Goal: Information Seeking & Learning: Learn about a topic

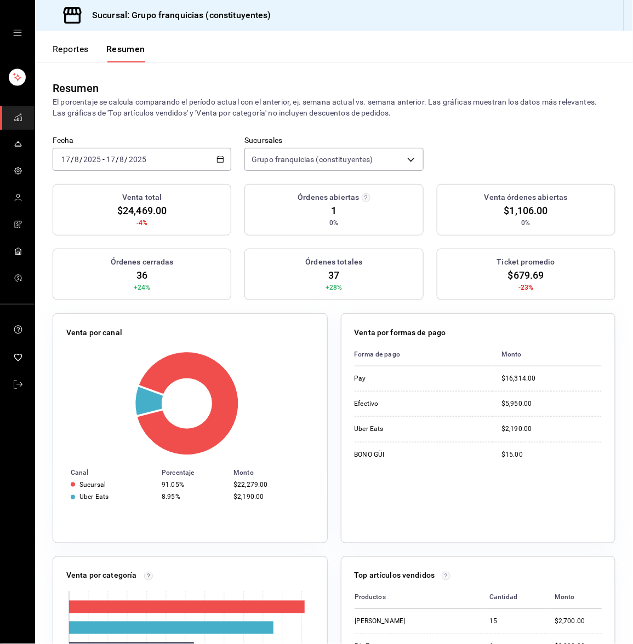
click at [61, 48] on button "Reportes" at bounding box center [71, 53] width 36 height 19
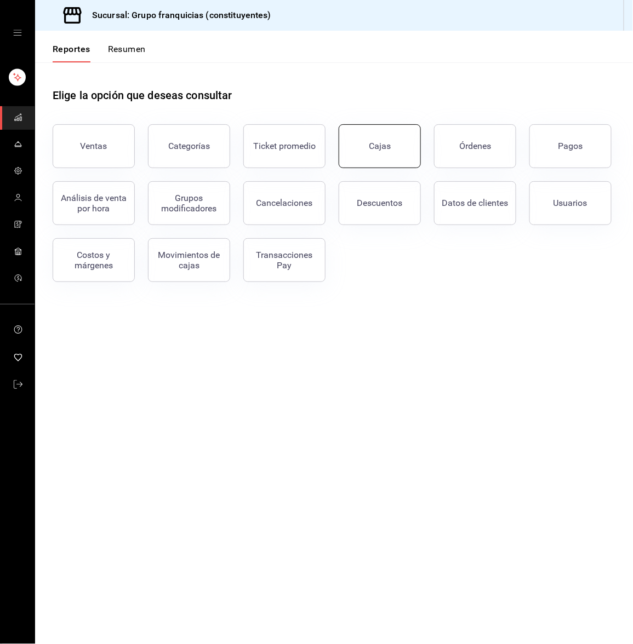
click at [389, 141] on div "Cajas" at bounding box center [380, 146] width 22 height 10
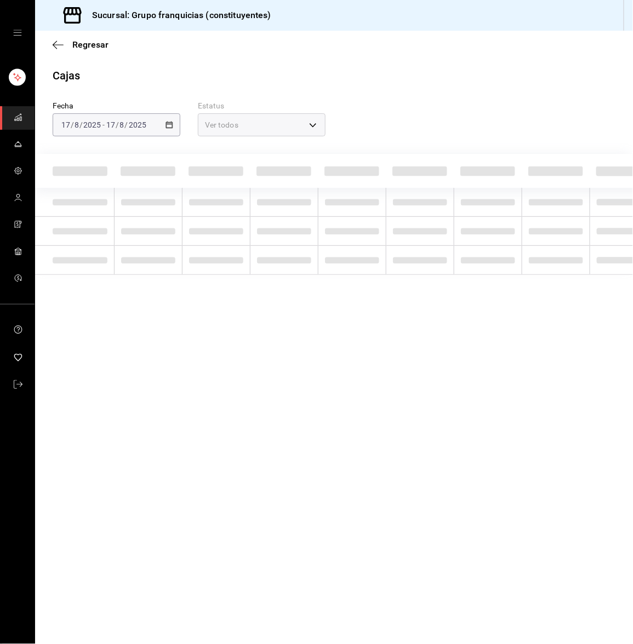
click at [59, 38] on div "Regresar" at bounding box center [333, 45] width 597 height 28
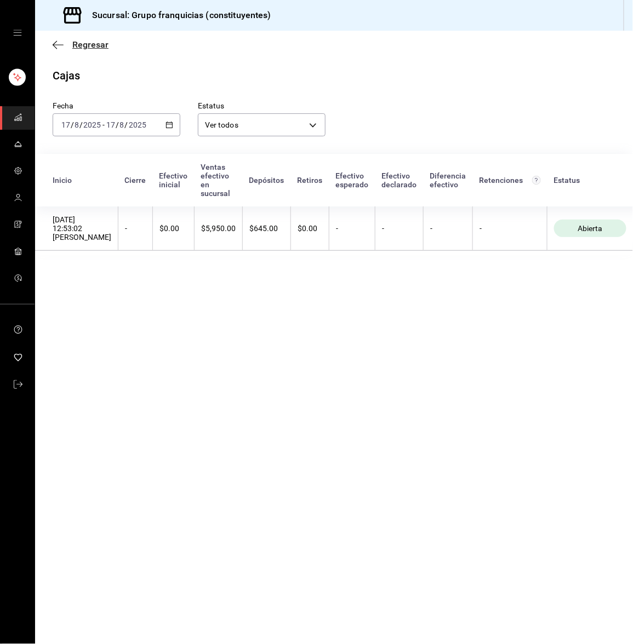
click at [53, 48] on icon "button" at bounding box center [58, 45] width 11 height 10
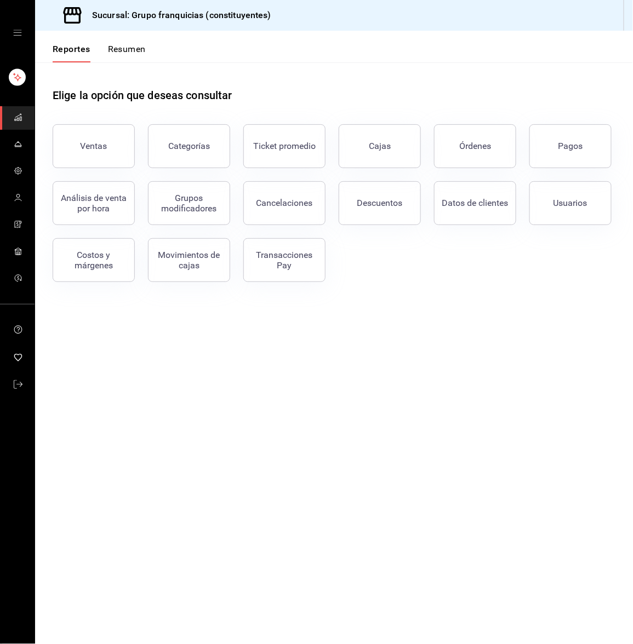
click at [122, 54] on button "Resumen" at bounding box center [127, 53] width 38 height 19
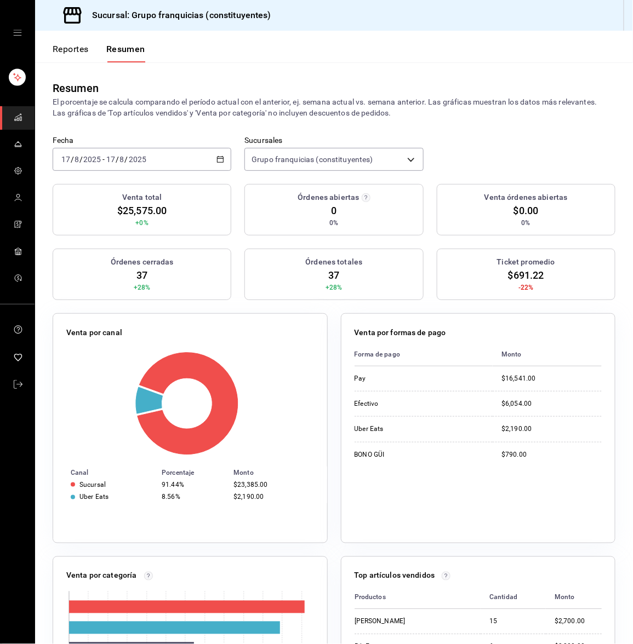
click at [116, 153] on div "2025-08-17 17 / 8 / 2025 - 2025-08-17 17 / 8 / 2025" at bounding box center [142, 159] width 179 height 23
click at [97, 313] on span "Rango de fechas" at bounding box center [104, 316] width 85 height 12
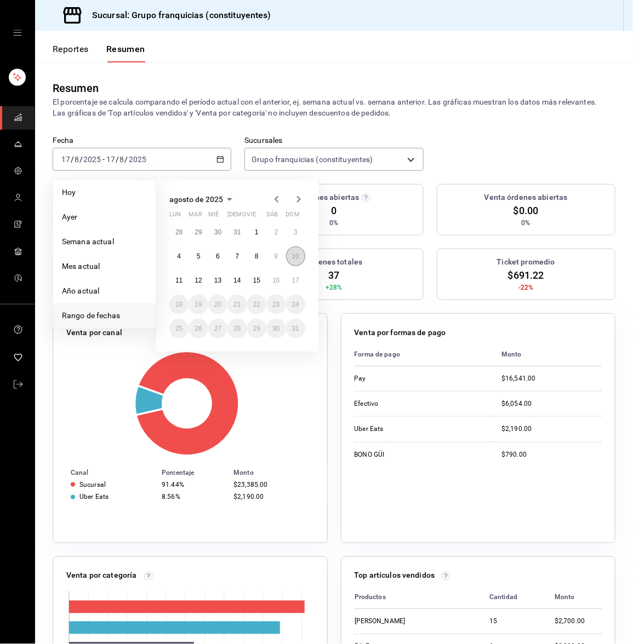
click at [301, 255] on button "10" at bounding box center [295, 256] width 19 height 20
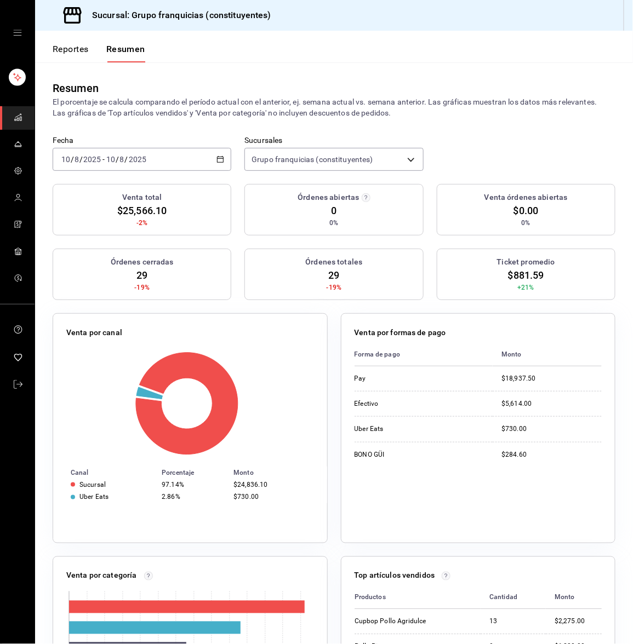
click at [166, 157] on div "2025-08-10 10 / 8 / 2025 - 2025-08-10 10 / 8 / 2025" at bounding box center [142, 159] width 179 height 23
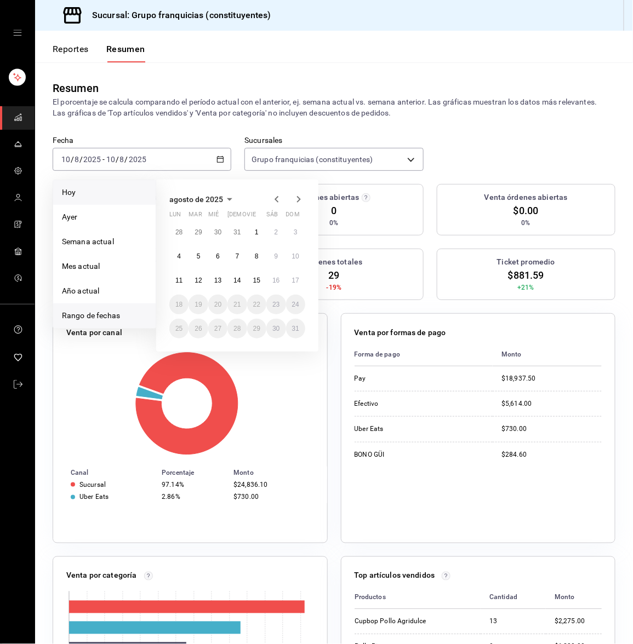
click at [81, 197] on span "Hoy" at bounding box center [104, 193] width 85 height 12
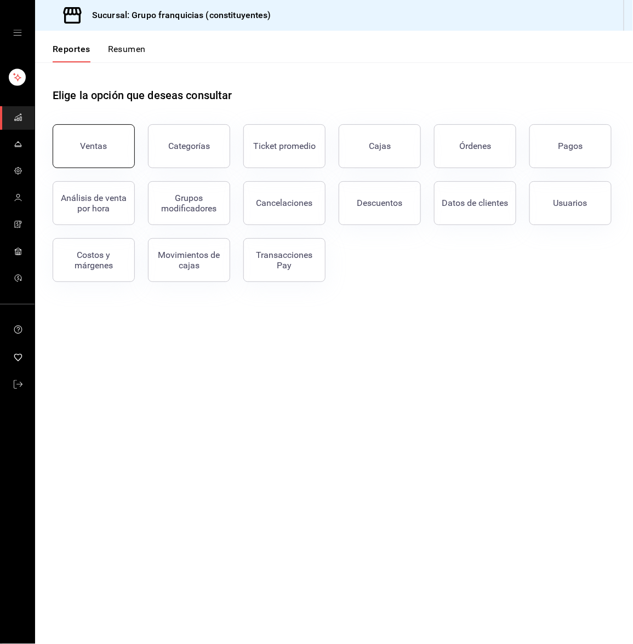
click at [104, 147] on div "Ventas" at bounding box center [94, 146] width 27 height 10
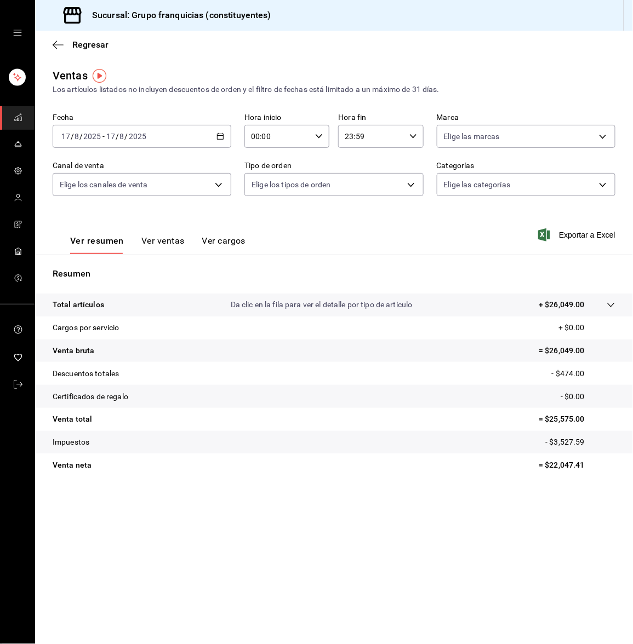
click at [128, 133] on input "2025" at bounding box center [137, 136] width 19 height 9
click at [90, 262] on span "Rango de fechas" at bounding box center [104, 268] width 85 height 12
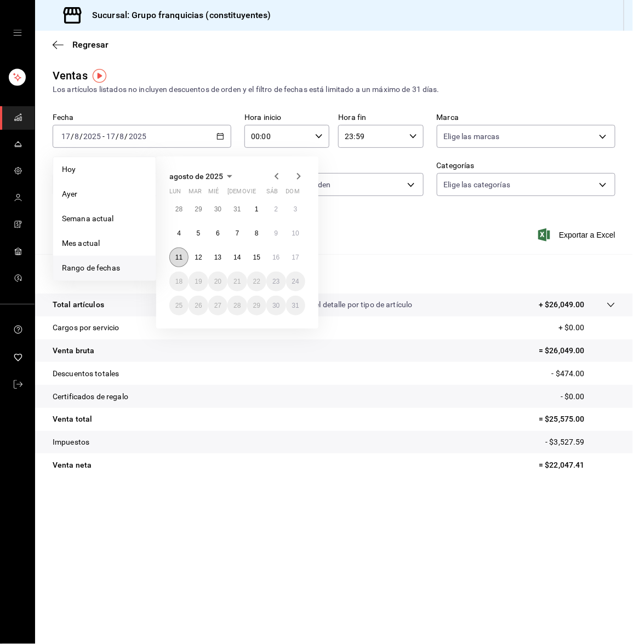
click at [173, 256] on button "11" at bounding box center [178, 258] width 19 height 20
click at [292, 258] on abbr "17" at bounding box center [295, 258] width 7 height 8
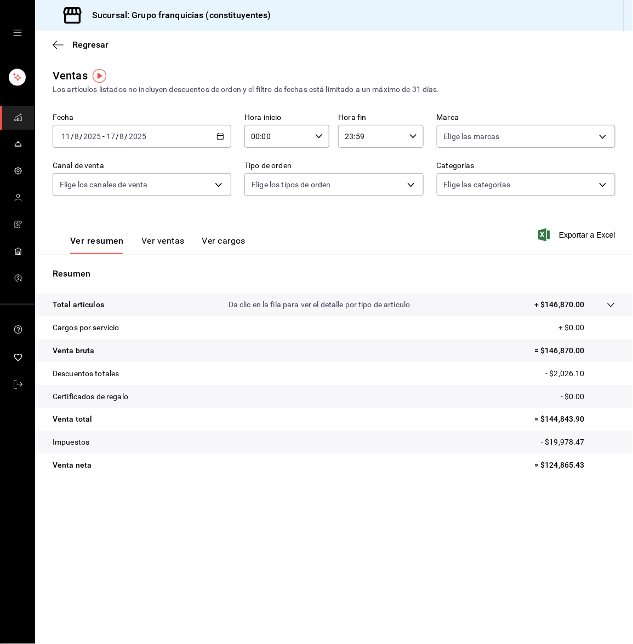
click at [170, 233] on div "Ver resumen Ver ventas Ver cargos" at bounding box center [149, 238] width 193 height 32
click at [159, 238] on button "Ver ventas" at bounding box center [162, 244] width 43 height 19
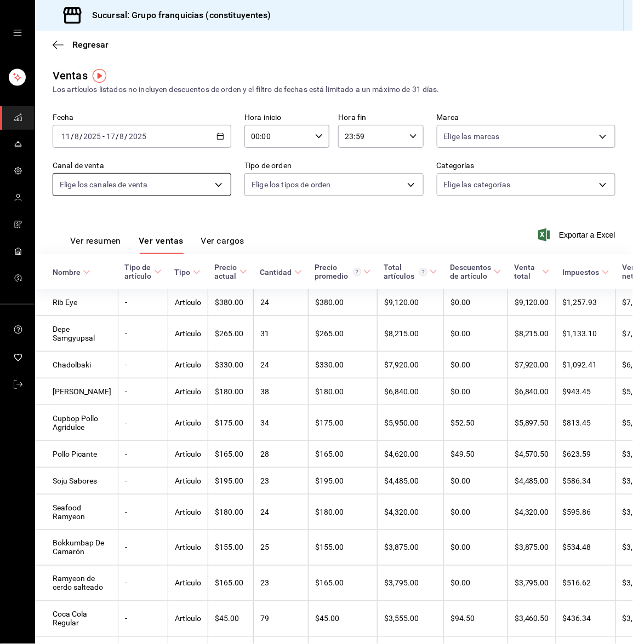
click at [182, 183] on body "Sucursal: Grupo franquicias (constituyentes) Regresar Ventas Los artículos list…" at bounding box center [316, 322] width 633 height 644
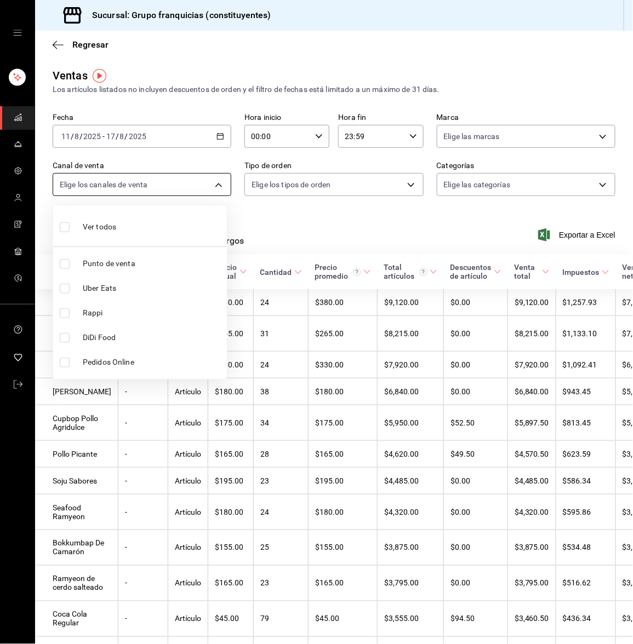
click at [182, 183] on div at bounding box center [316, 322] width 633 height 644
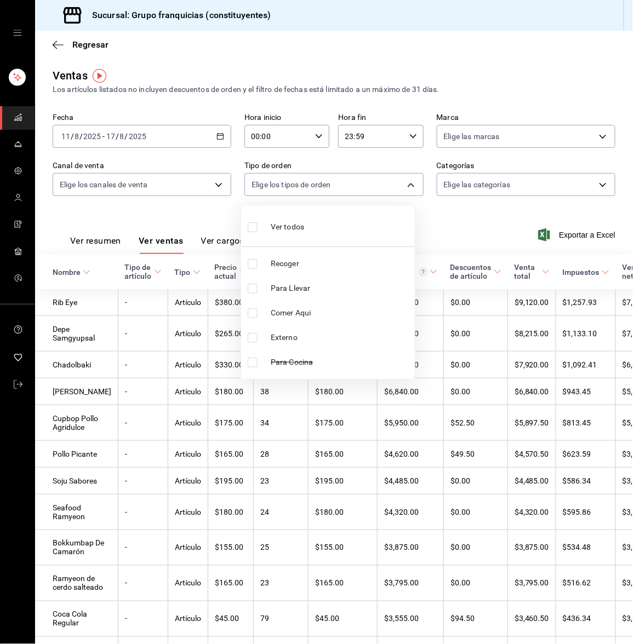
click at [272, 187] on body "Sucursal: Grupo franquicias (constituyentes) Regresar Ventas Los artículos list…" at bounding box center [316, 322] width 633 height 644
drag, startPoint x: 272, startPoint y: 187, endPoint x: 436, endPoint y: 180, distance: 163.9
click at [436, 180] on div at bounding box center [316, 322] width 633 height 644
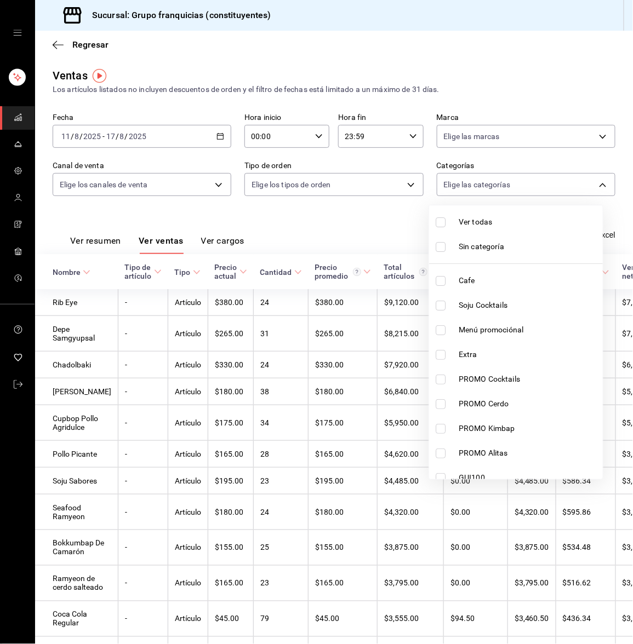
click at [436, 180] on body "Sucursal: Grupo franquicias (constituyentes) Regresar Ventas Los artículos list…" at bounding box center [316, 322] width 633 height 644
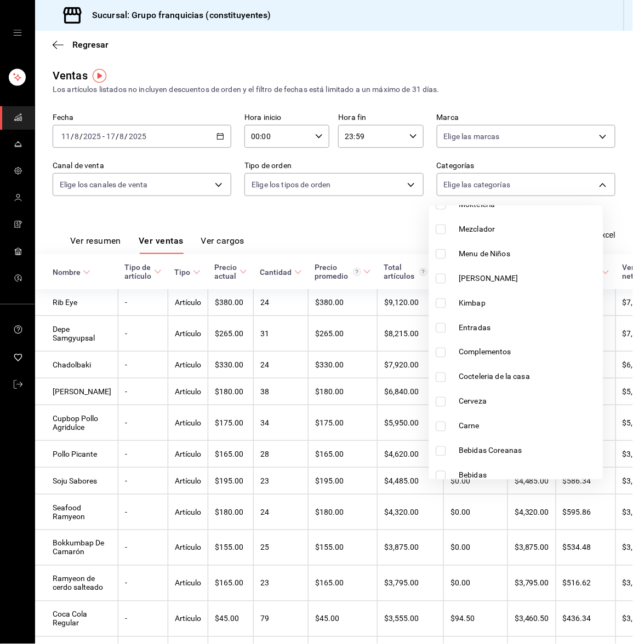
scroll to position [429, 0]
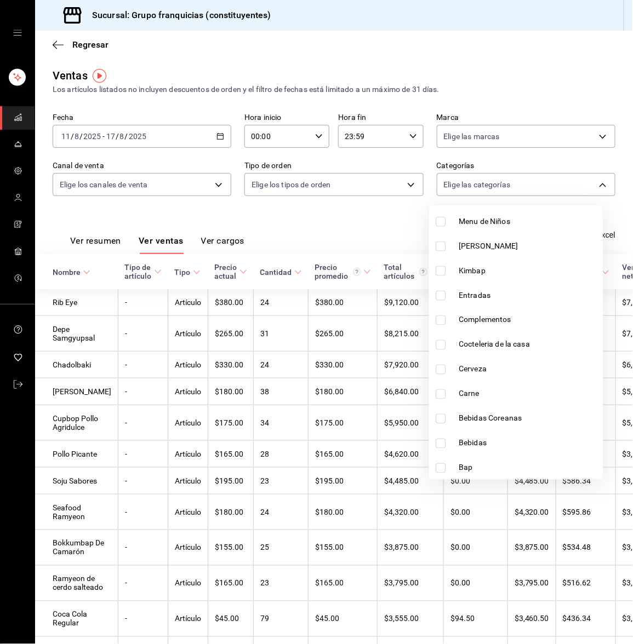
click at [440, 419] on input "checkbox" at bounding box center [440, 419] width 10 height 10
checkbox input "true"
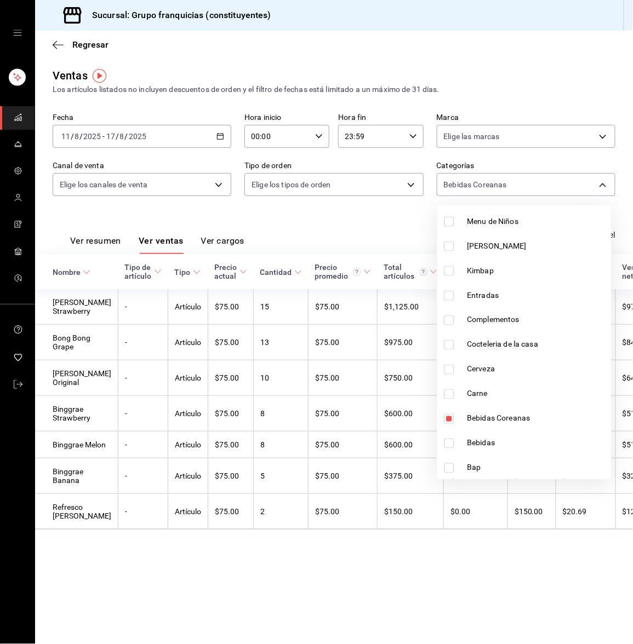
click at [151, 215] on div at bounding box center [316, 322] width 633 height 644
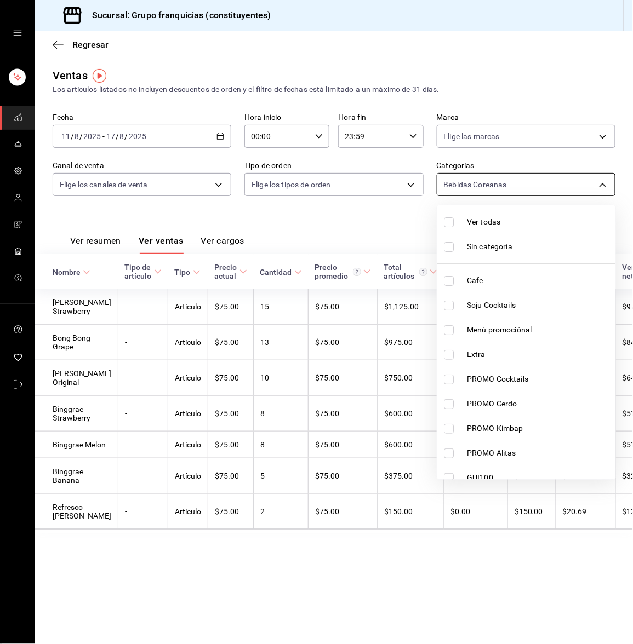
click at [445, 187] on body "Sucursal: Grupo franquicias (constituyentes) Regresar Ventas Los artículos list…" at bounding box center [316, 322] width 633 height 644
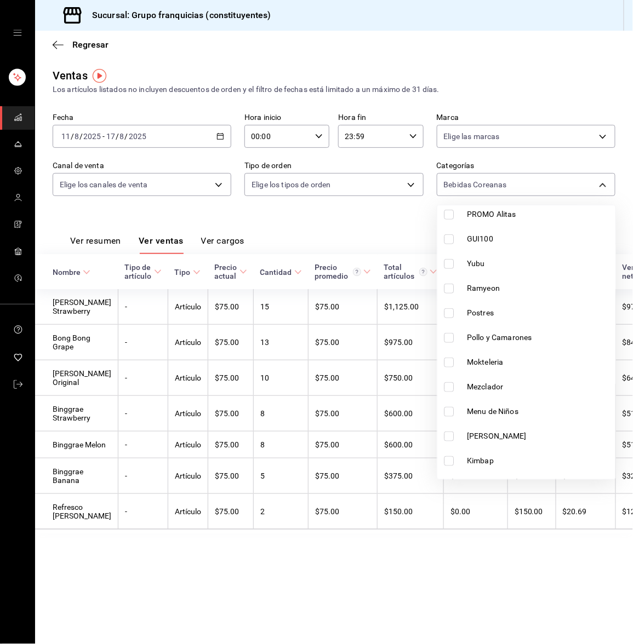
click at [600, 436] on li "[PERSON_NAME]" at bounding box center [526, 436] width 178 height 25
type input "9aaeb244-a455-46ae-8353-bfd3478f6a90,7d07c4bb-ca5b-4eea-b4fd-d6698cbca883"
checkbox input "true"
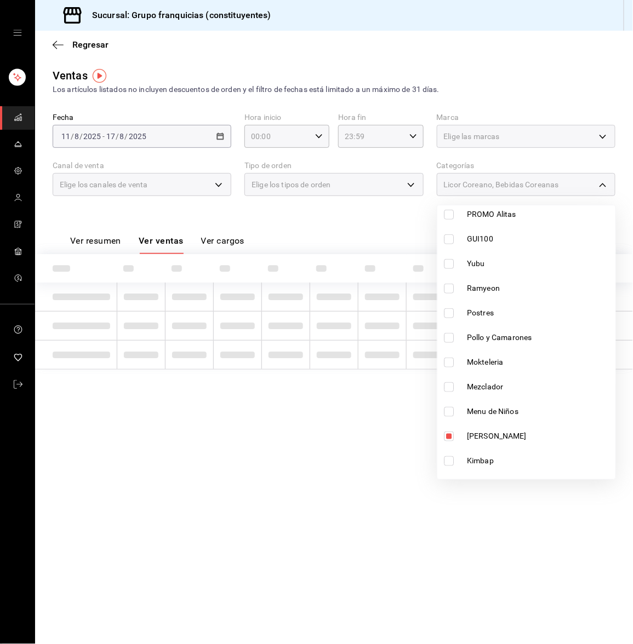
click at [600, 436] on li "[PERSON_NAME]" at bounding box center [526, 436] width 178 height 25
type input "9aaeb244-a455-46ae-8353-bfd3478f6a90"
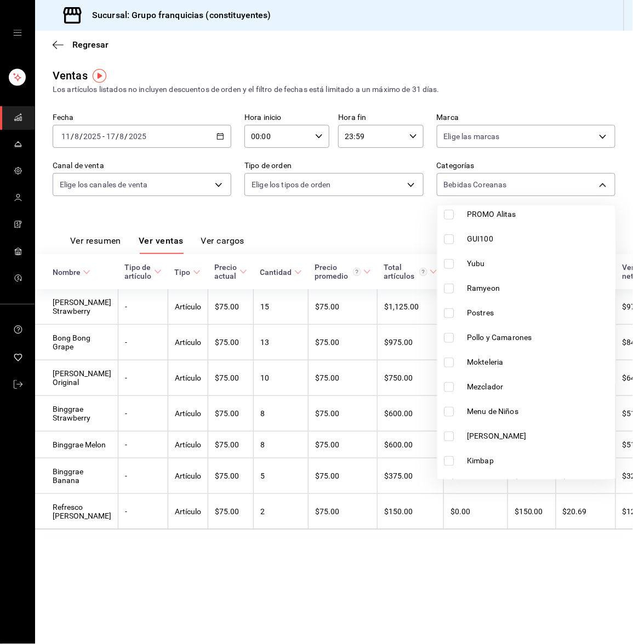
scroll to position [429, 0]
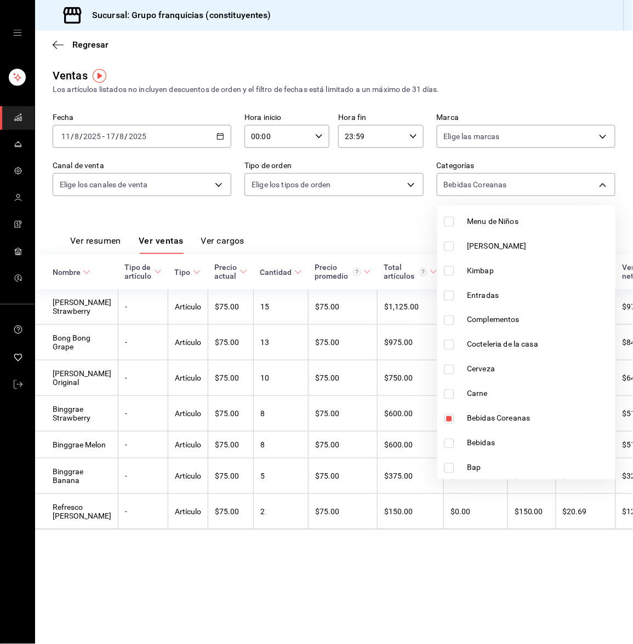
click at [446, 249] on input "checkbox" at bounding box center [449, 247] width 10 height 10
checkbox input "true"
type input "9aaeb244-a455-46ae-8353-bfd3478f6a90,7d07c4bb-ca5b-4eea-b4fd-d6698cbca883"
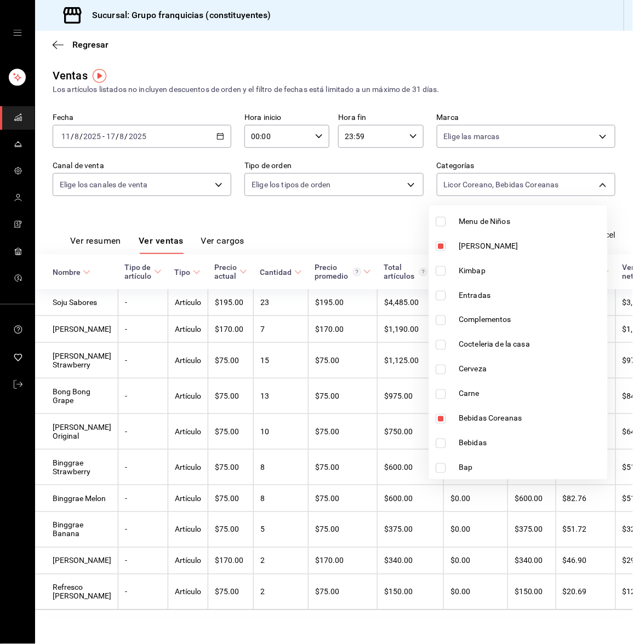
click at [449, 416] on label at bounding box center [442, 419] width 14 height 10
click at [445, 416] on input "checkbox" at bounding box center [440, 419] width 10 height 10
checkbox input "true"
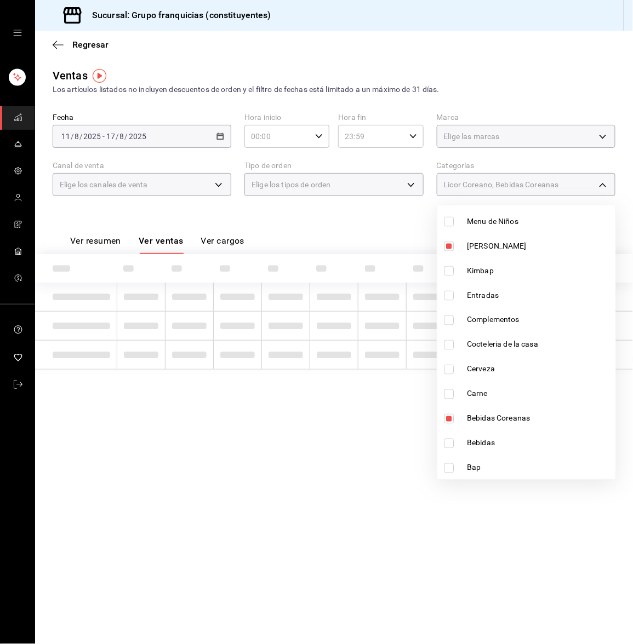
type input "7d07c4bb-ca5b-4eea-b4fd-d6698cbca883,9aaeb244-a455-46ae-8353-bfd3478f6a90"
click at [449, 416] on input "checkbox" at bounding box center [449, 419] width 10 height 10
checkbox input "false"
type input "7d07c4bb-ca5b-4eea-b4fd-d6698cbca883"
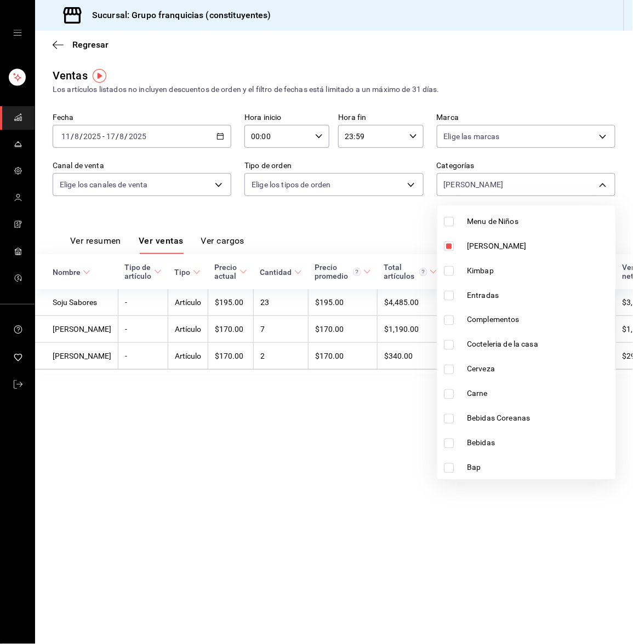
click at [275, 222] on div at bounding box center [316, 322] width 633 height 644
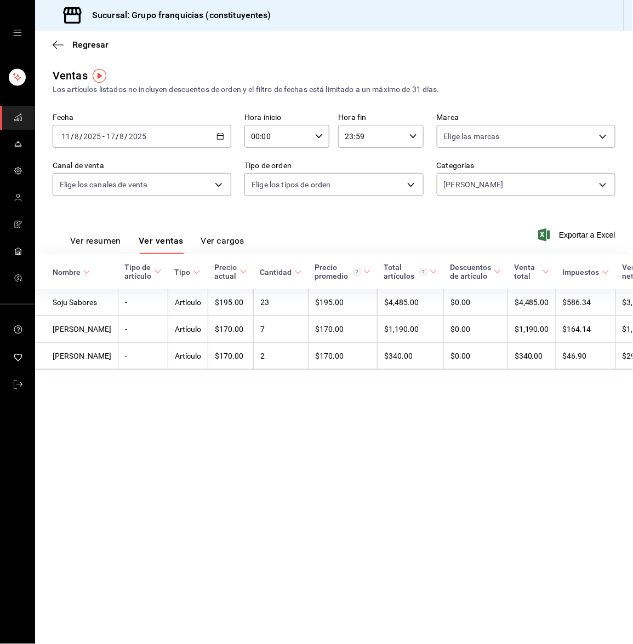
click at [158, 134] on div "[DATE] [DATE] - [DATE] [DATE]" at bounding box center [142, 136] width 179 height 23
click at [137, 499] on main "Regresar Ventas Los artículos listados no incluyen descuentos de orden y el fil…" at bounding box center [333, 337] width 597 height 613
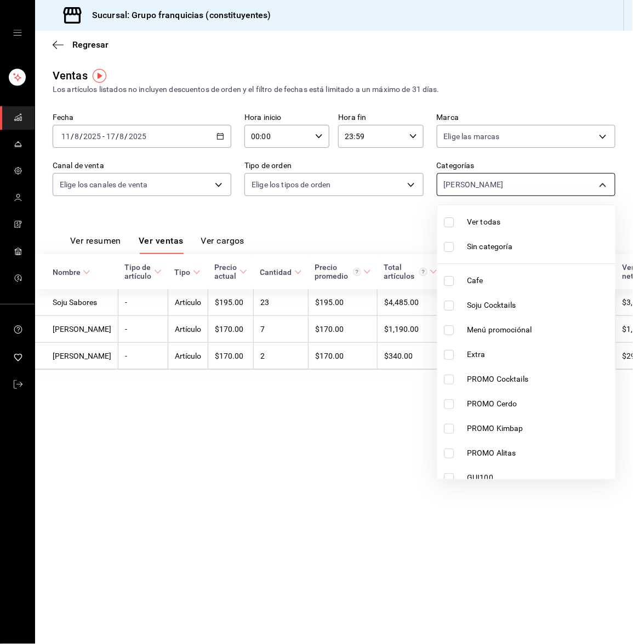
click at [466, 177] on body "Sucursal: Grupo franquicias (constituyentes) Regresar Ventas Los artículos list…" at bounding box center [316, 322] width 633 height 644
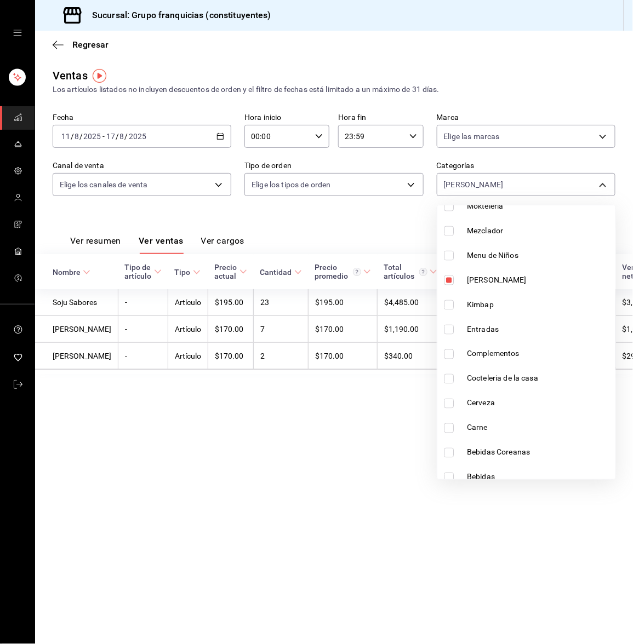
scroll to position [404, 0]
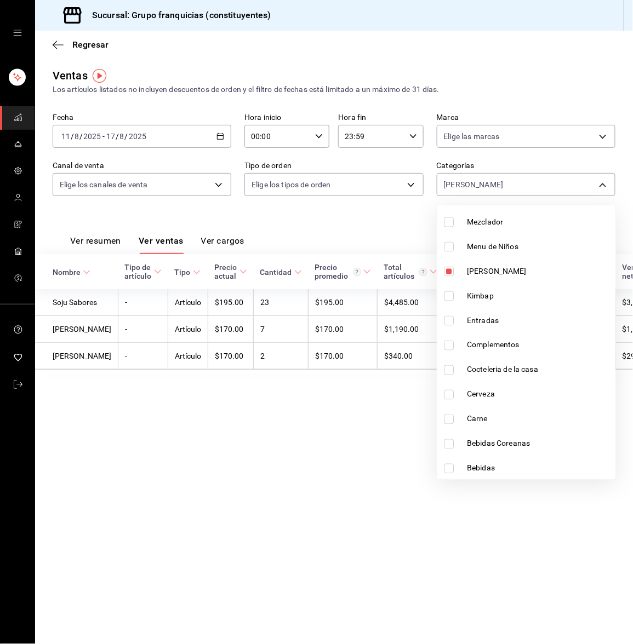
click at [448, 466] on input "checkbox" at bounding box center [449, 469] width 10 height 10
checkbox input "true"
type input "7d07c4bb-ca5b-4eea-b4fd-d6698cbca883,554c0a51-302f-40af-8e9b-7e0cfb2a6667"
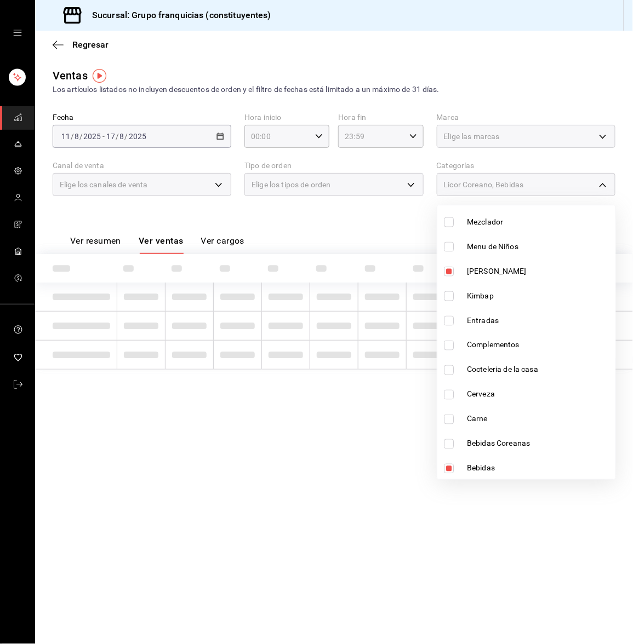
click at [447, 271] on label at bounding box center [451, 272] width 14 height 10
click at [447, 271] on input "checkbox" at bounding box center [449, 272] width 10 height 10
checkbox input "true"
type input "554c0a51-302f-40af-8e9b-7e0cfb2a6667,7d07c4bb-ca5b-4eea-b4fd-d6698cbca883"
click at [447, 271] on input "checkbox" at bounding box center [449, 272] width 10 height 10
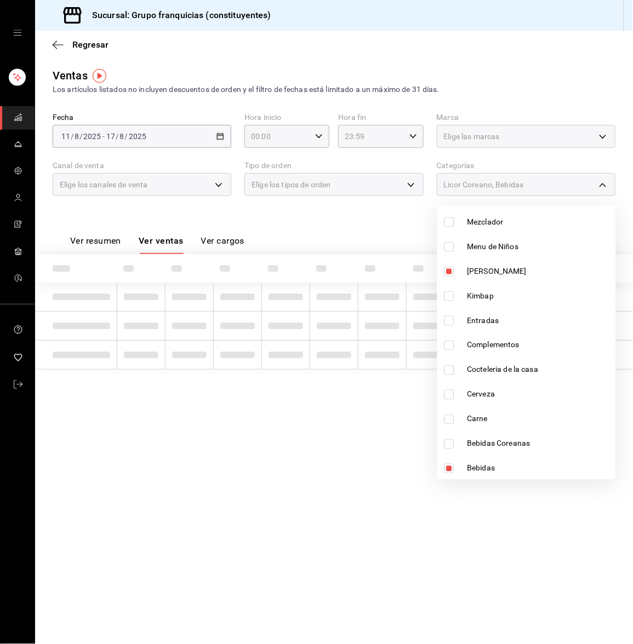
checkbox input "false"
type input "554c0a51-302f-40af-8e9b-7e0cfb2a6667"
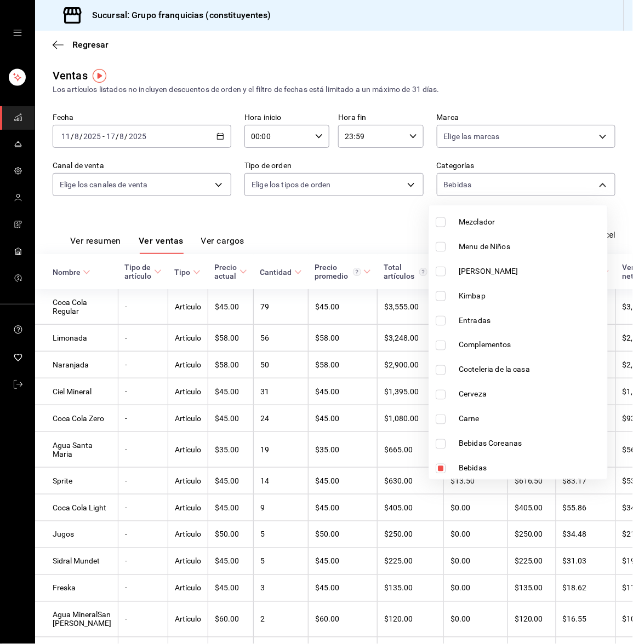
click at [339, 205] on div at bounding box center [316, 322] width 633 height 644
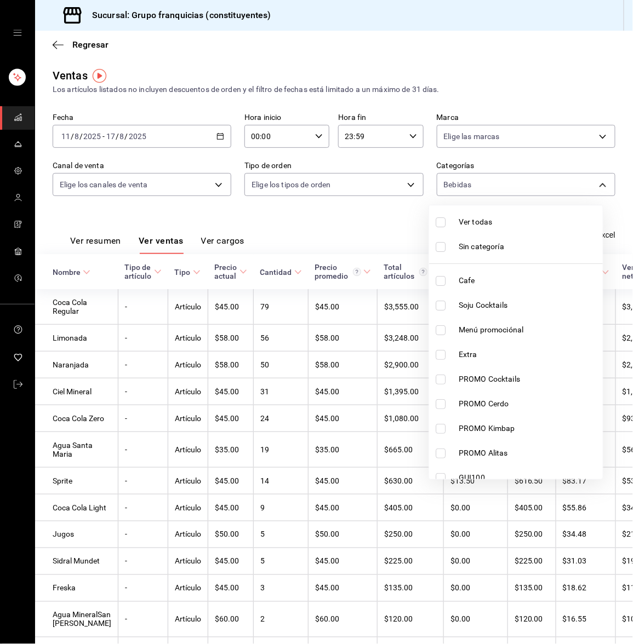
click at [265, 215] on div at bounding box center [316, 322] width 633 height 644
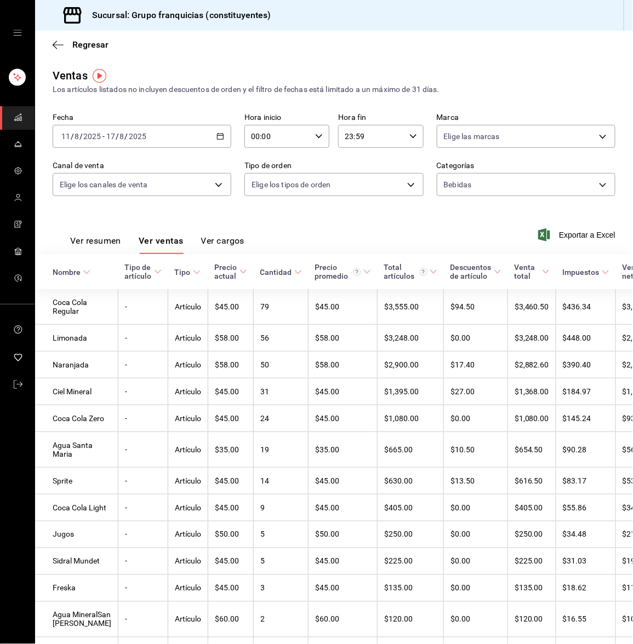
click at [265, 215] on div at bounding box center [316, 322] width 633 height 644
click at [77, 137] on input "8" at bounding box center [76, 136] width 5 height 9
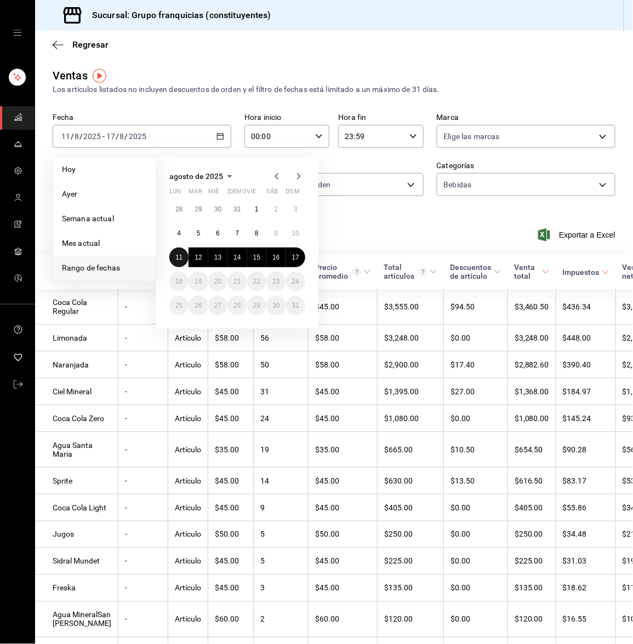
click at [175, 261] on button "11" at bounding box center [178, 258] width 19 height 20
click at [293, 261] on button "17" at bounding box center [295, 258] width 19 height 20
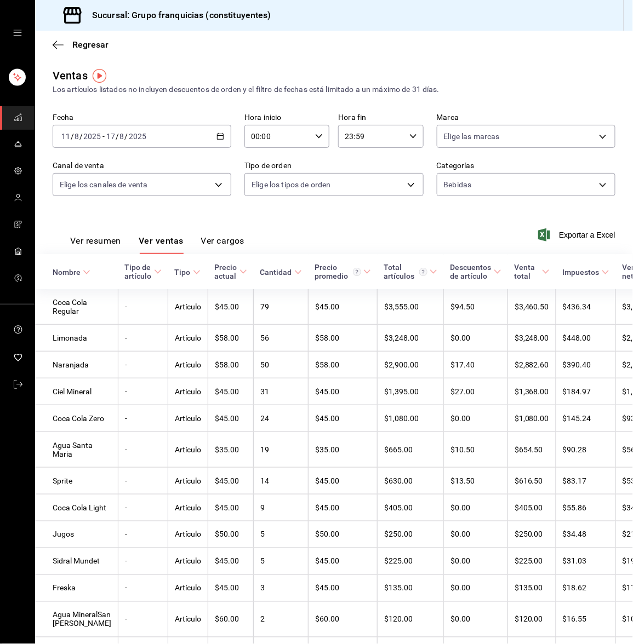
click at [417, 181] on div "Fecha [DATE] [DATE] - [DATE] [DATE] Hora inicio 00:00 Hora inicio Hora fin 23:5…" at bounding box center [334, 161] width 562 height 96
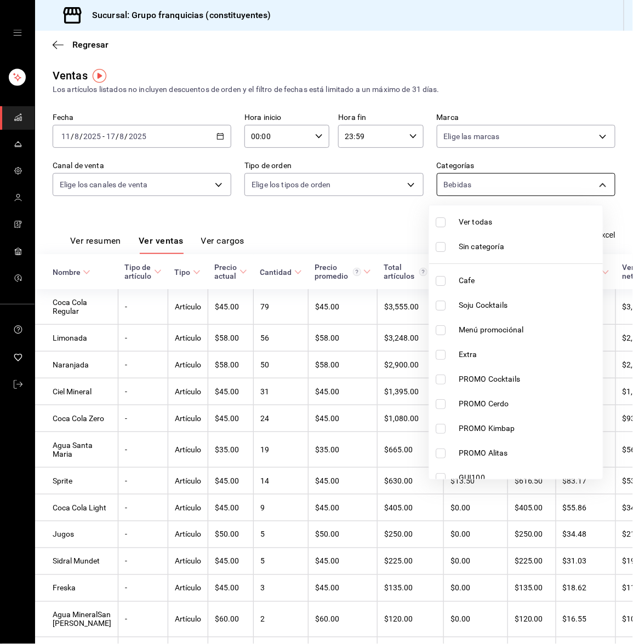
click at [445, 181] on body "Sucursal: Grupo franquicias (constituyentes) Regresar Ventas Los artículos list…" at bounding box center [316, 322] width 633 height 644
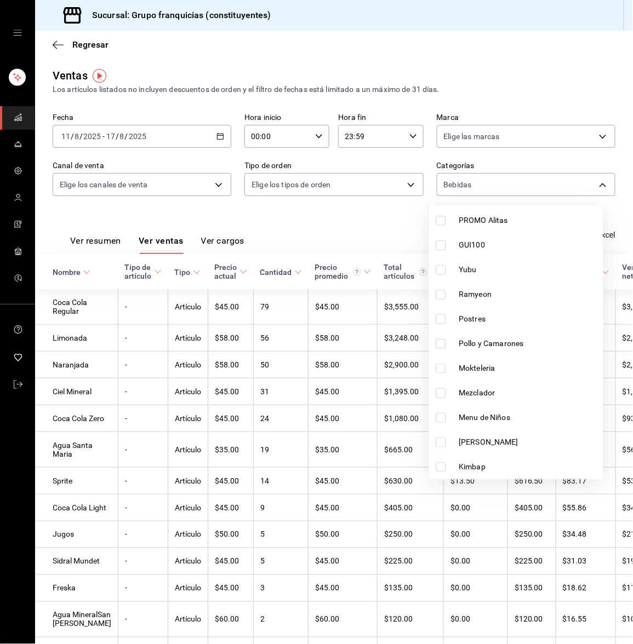
scroll to position [238, 0]
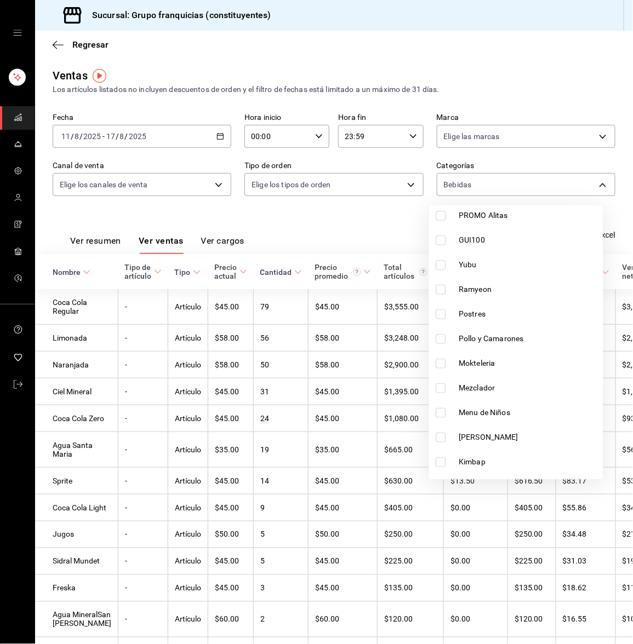
drag, startPoint x: 603, startPoint y: 361, endPoint x: 596, endPoint y: 417, distance: 56.2
click at [596, 417] on div "Ver todas Sin categoría Cafe Soju Cocktails Menú promociónal Extra PROMO Cockta…" at bounding box center [316, 322] width 633 height 644
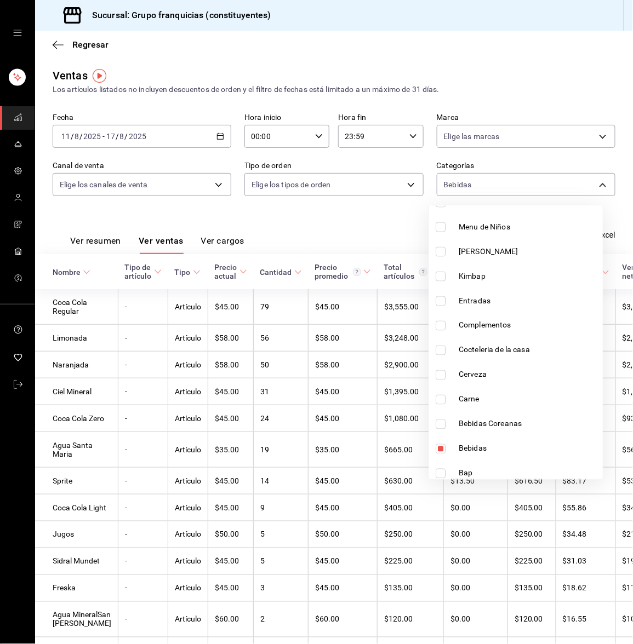
scroll to position [429, 0]
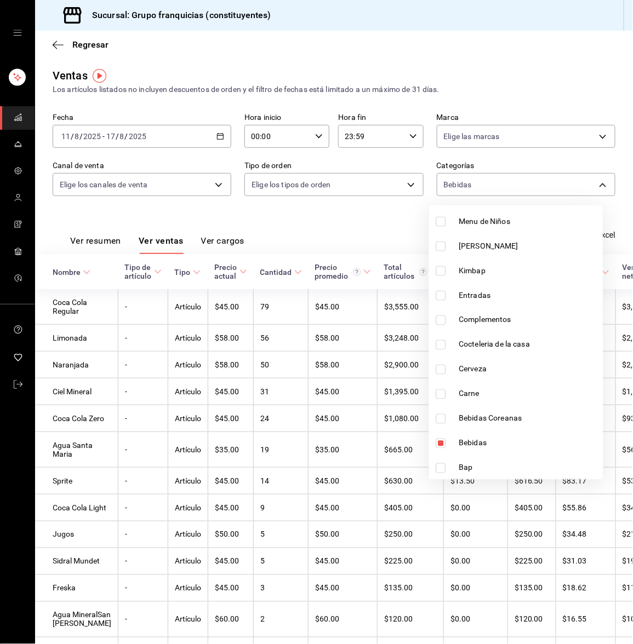
click at [441, 369] on input "checkbox" at bounding box center [440, 370] width 10 height 10
checkbox input "true"
type input "554c0a51-302f-40af-8e9b-7e0cfb2a6667,6ba1af64-a5ba-4f47-aca9-4348d2b1ad43"
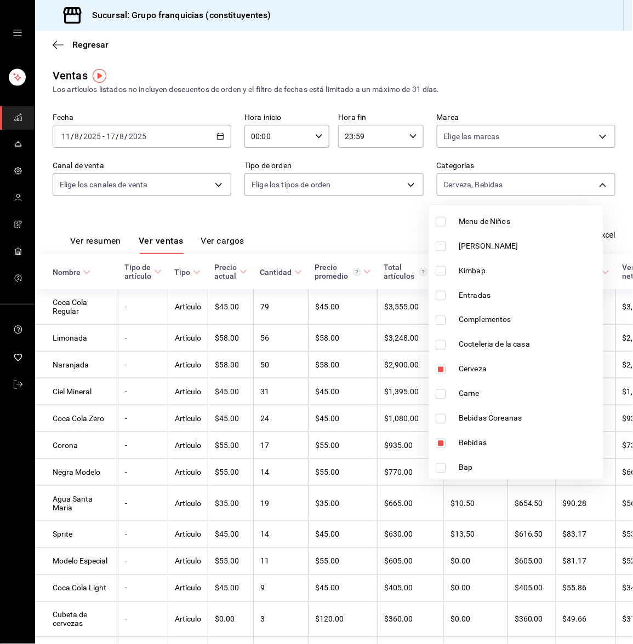
click at [448, 443] on label at bounding box center [442, 444] width 14 height 10
click at [445, 443] on input "checkbox" at bounding box center [440, 444] width 10 height 10
checkbox input "true"
type input "6ba1af64-a5ba-4f47-aca9-4348d2b1ad43,554c0a51-302f-40af-8e9b-7e0cfb2a6667"
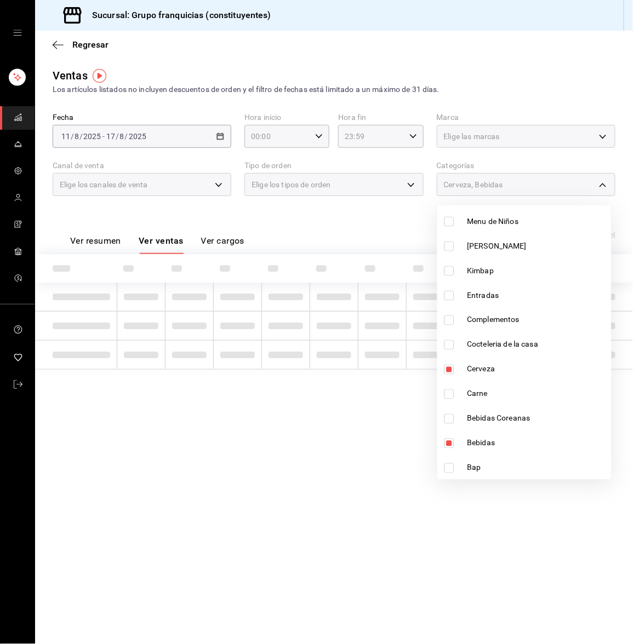
click at [448, 443] on input "checkbox" at bounding box center [449, 444] width 10 height 10
checkbox input "false"
type input "6ba1af64-a5ba-4f47-aca9-4348d2b1ad43"
click at [448, 443] on input "checkbox" at bounding box center [449, 444] width 10 height 10
checkbox input "true"
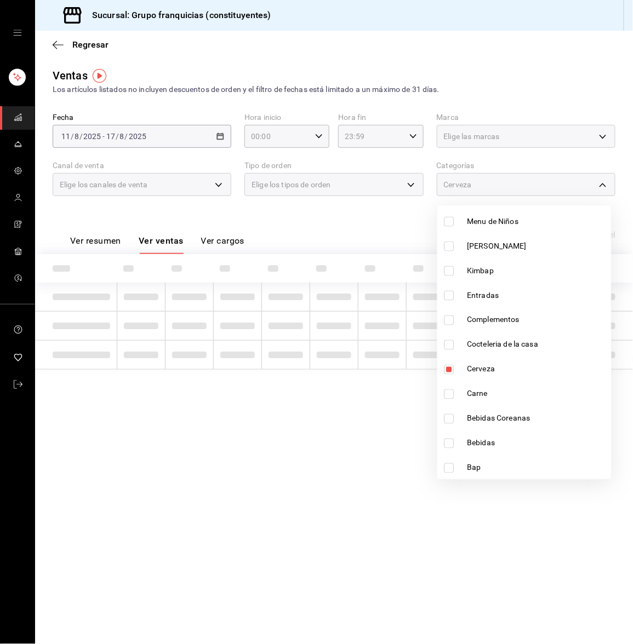
type input "6ba1af64-a5ba-4f47-aca9-4348d2b1ad43,554c0a51-302f-40af-8e9b-7e0cfb2a6667"
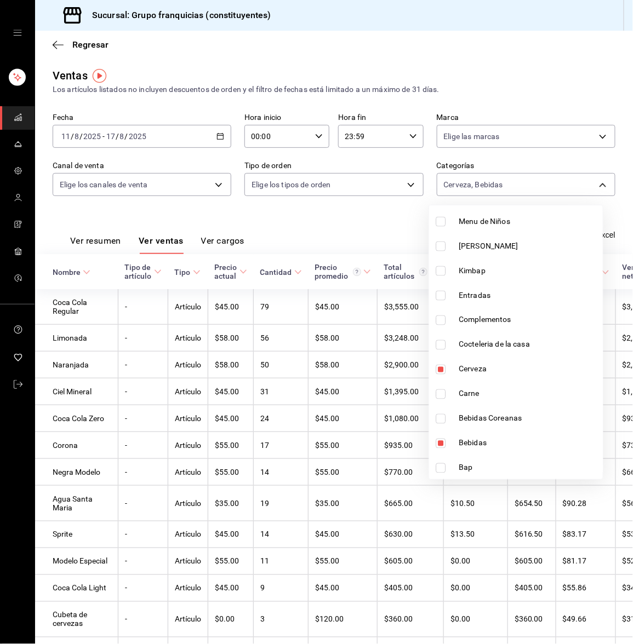
click at [438, 443] on input "checkbox" at bounding box center [440, 444] width 10 height 10
checkbox input "false"
type input "6ba1af64-a5ba-4f47-aca9-4348d2b1ad43"
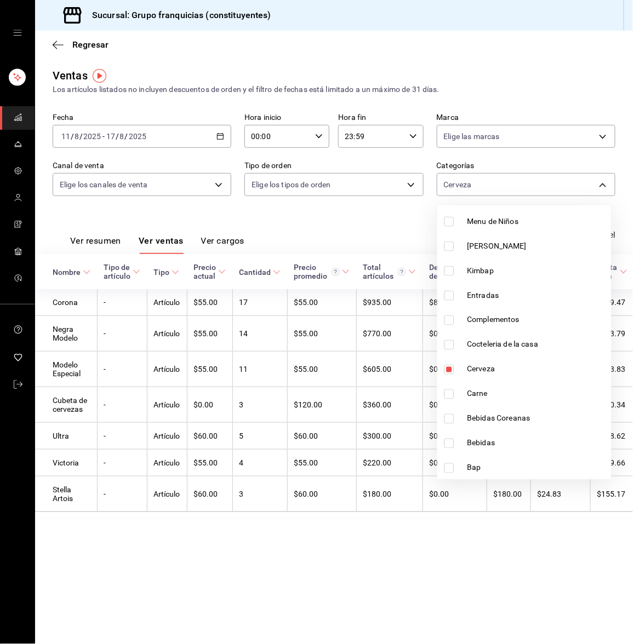
click at [373, 236] on div at bounding box center [316, 322] width 633 height 644
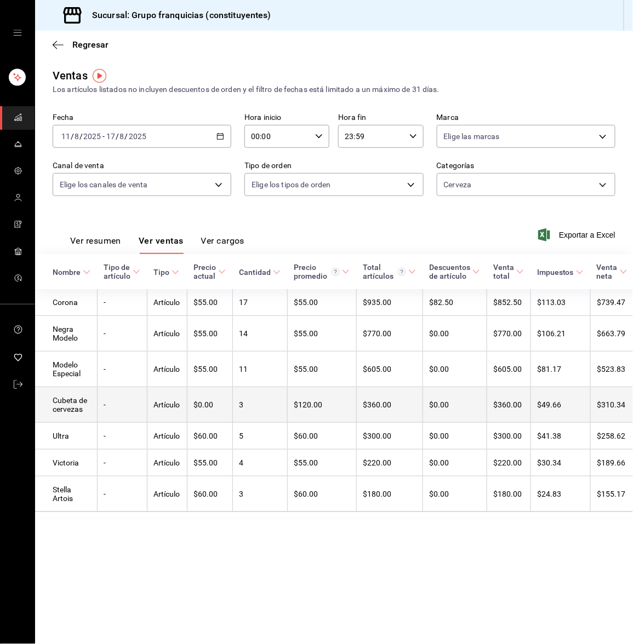
click at [242, 412] on td "3" at bounding box center [259, 405] width 55 height 36
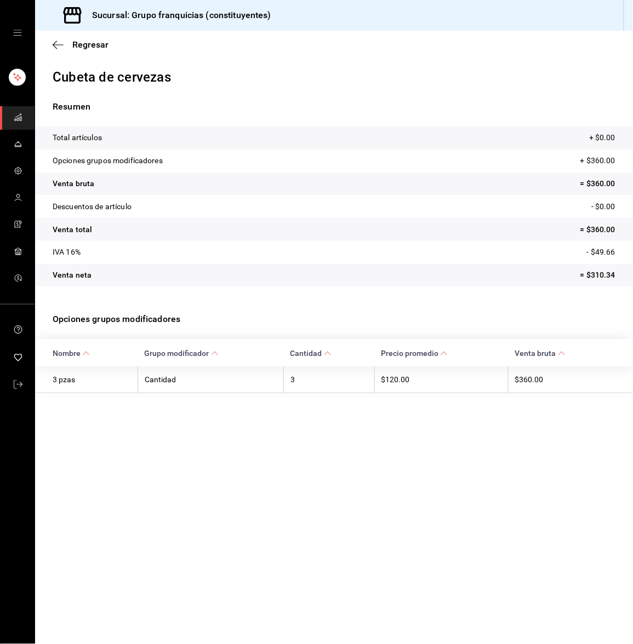
click at [21, 115] on icon "mailbox folders" at bounding box center [18, 117] width 9 height 9
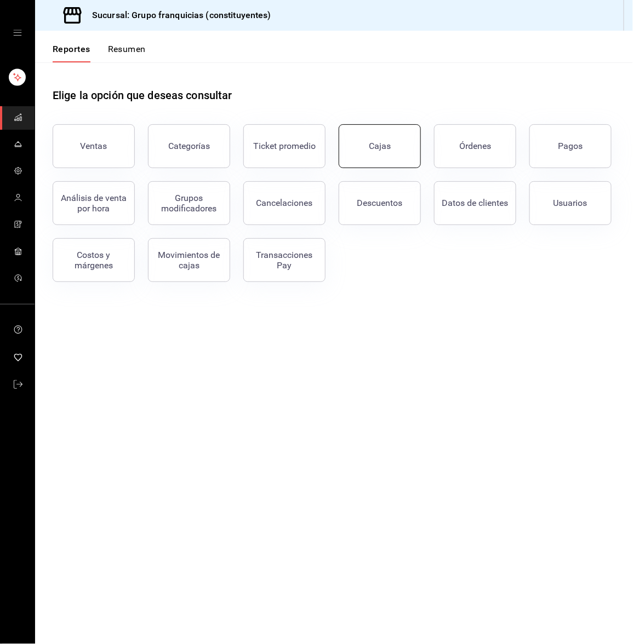
click at [365, 166] on div "Cajas" at bounding box center [372, 139] width 95 height 57
click at [370, 147] on div "Cajas" at bounding box center [380, 146] width 22 height 10
